Goal: Information Seeking & Learning: Learn about a topic

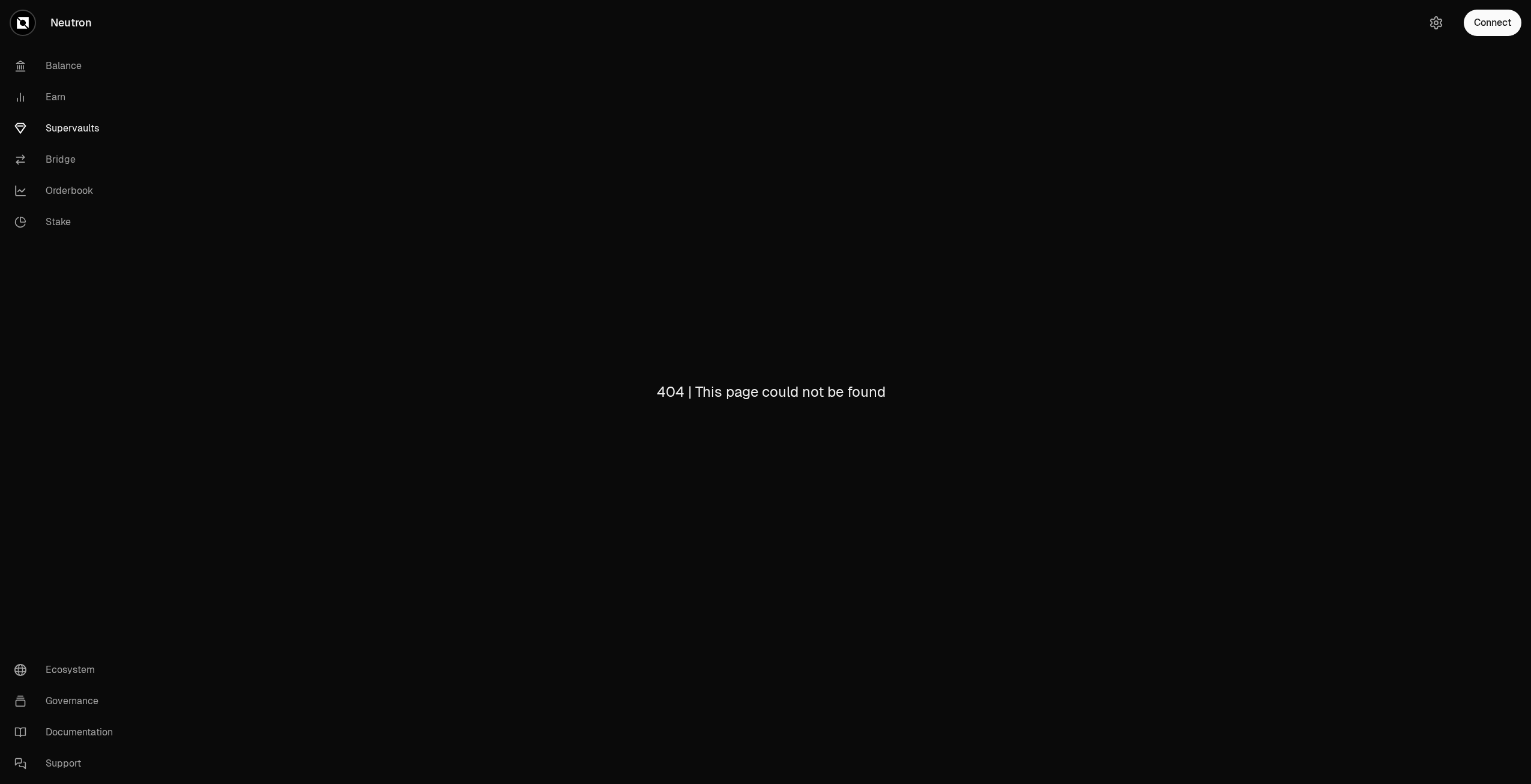
click at [84, 131] on link "Supervaults" at bounding box center [67, 129] width 125 height 31
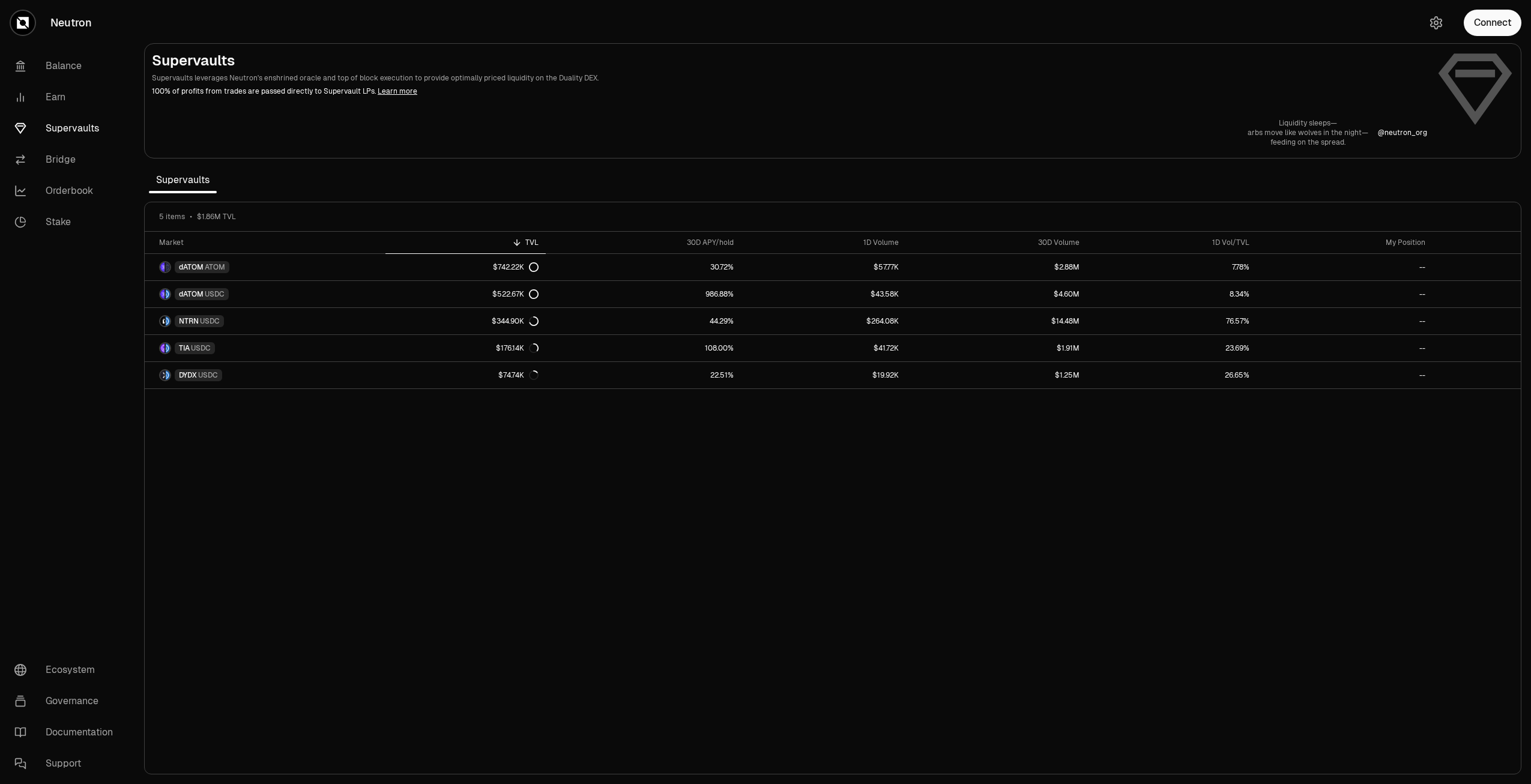
drag, startPoint x: 524, startPoint y: 565, endPoint x: 536, endPoint y: 564, distance: 12.0
click at [526, 565] on div "Market TVL 30D APY/hold 1D Volume 30D Volume 1D Vol/TVL My Position dATOM ATOM …" at bounding box center [832, 503] width 1376 height 543
click at [388, 620] on div "Market TVL 30D APY/hold 1D Volume 30D Volume 1D Vol/TVL My Position dATOM ATOM …" at bounding box center [832, 503] width 1376 height 543
click at [586, 570] on div "Market TVL 30D APY/hold 1D Volume 30D Volume 1D Vol/TVL My Position dATOM ATOM …" at bounding box center [832, 503] width 1376 height 543
click at [924, 519] on div "Market TVL 30D APY/hold 1D Volume 30D Volume 1D Vol/TVL My Position dATOM ATOM …" at bounding box center [832, 503] width 1376 height 543
